Goal: Task Accomplishment & Management: Manage account settings

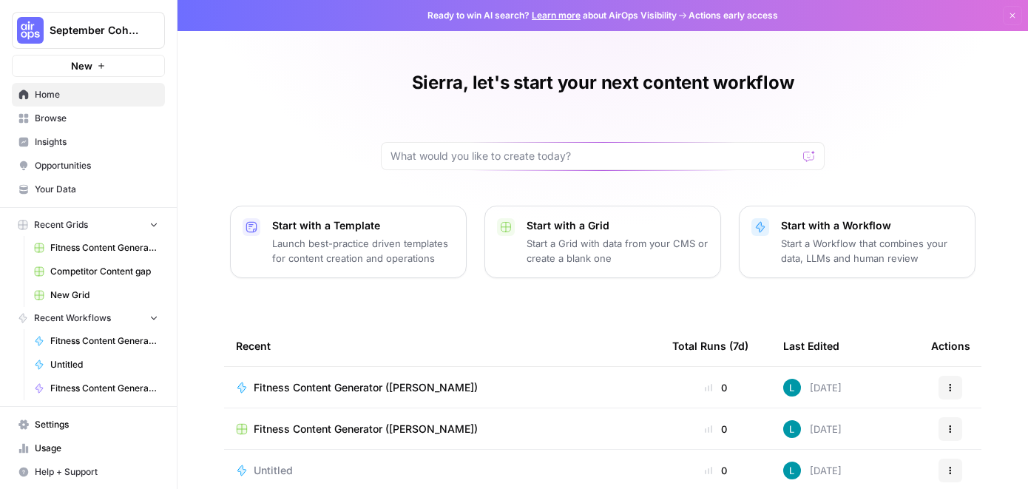
click at [118, 26] on span "September Cohort" at bounding box center [94, 30] width 89 height 15
click at [336, 43] on div "Sierra, let's start your next content workflow Start with a Template Launch bes…" at bounding box center [602, 340] width 850 height 680
click at [980, 15] on button "Dismiss" at bounding box center [1011, 15] width 19 height 19
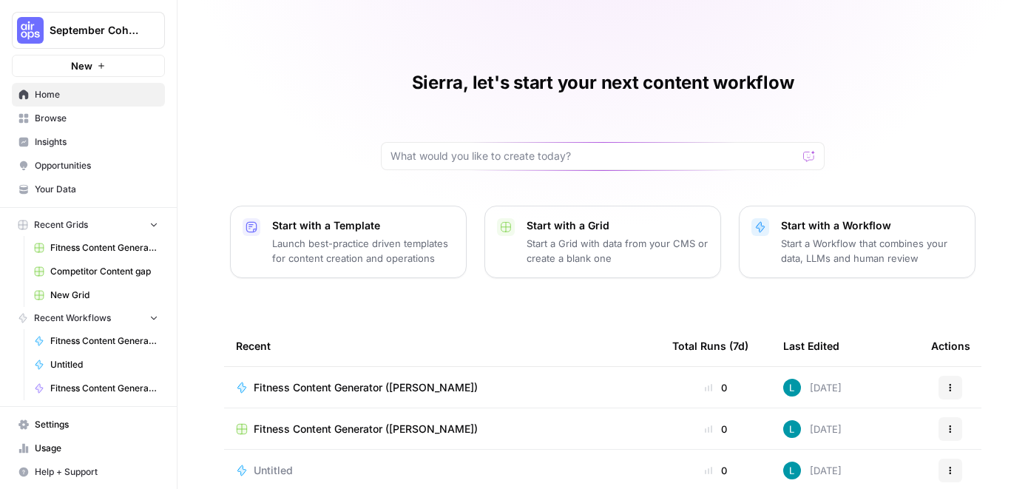
scroll to position [1, 0]
click at [65, 430] on link "Settings" at bounding box center [88, 424] width 153 height 24
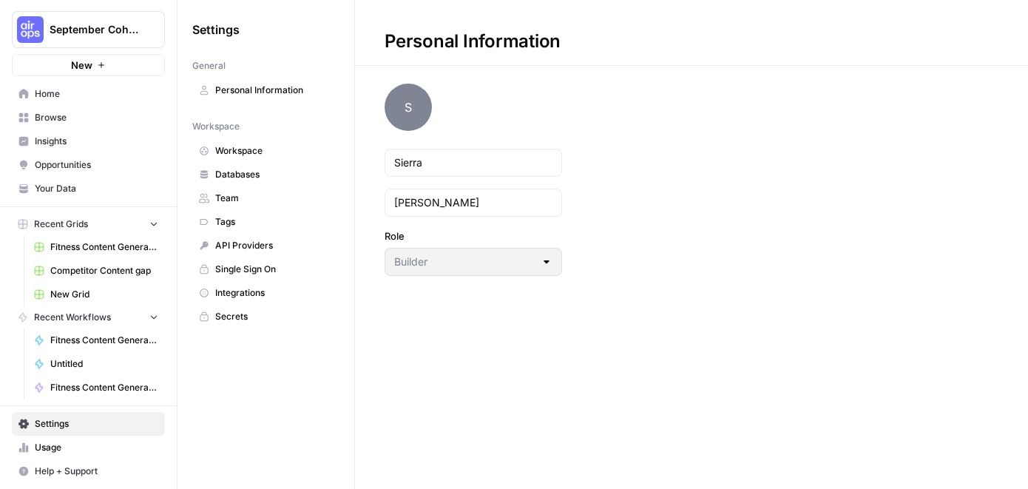
click at [257, 151] on span "Workspace" at bounding box center [274, 150] width 118 height 13
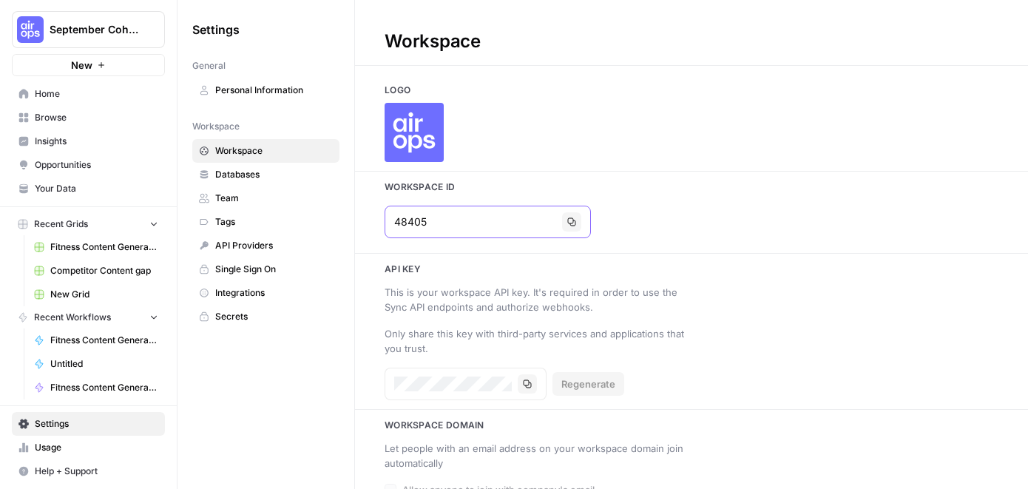
click at [562, 219] on button "Copy" at bounding box center [571, 221] width 19 height 19
